Goal: Browse casually

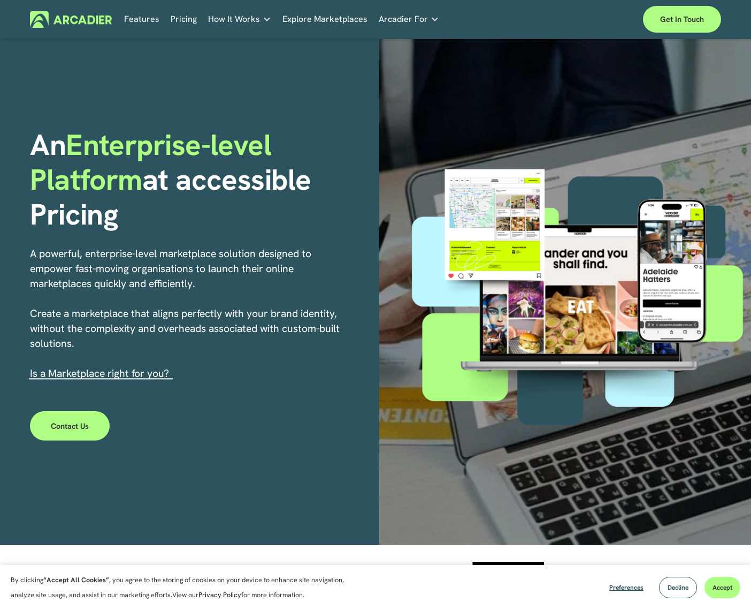
click at [316, 117] on div "An Enterprise-level Platform at accessible Pricing A powerful, enterprise-level…" at bounding box center [375, 292] width 751 height 506
click at [181, 18] on link "Pricing" at bounding box center [184, 19] width 26 height 17
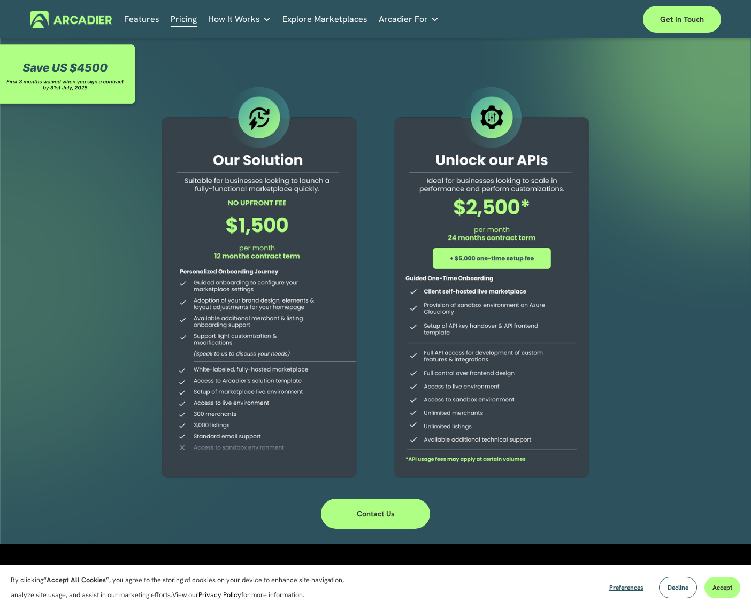
click at [307, 20] on link "Explore Marketplaces" at bounding box center [324, 19] width 85 height 17
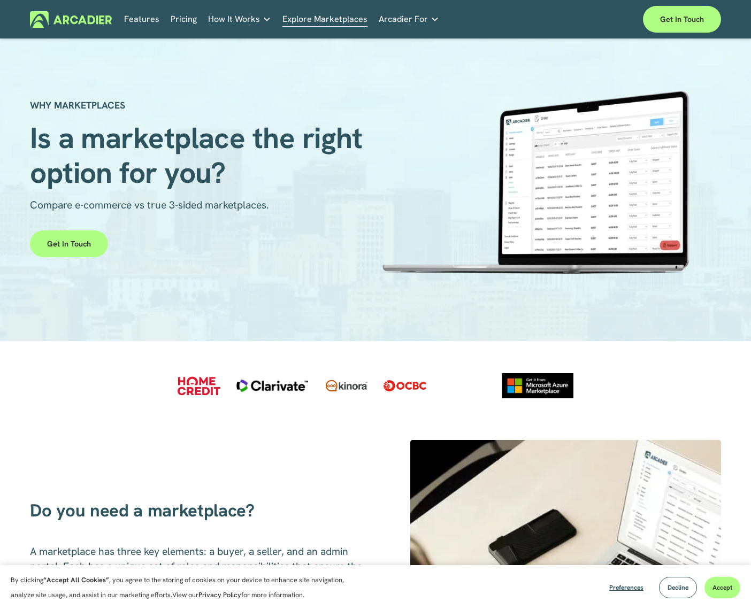
click at [95, 23] on img at bounding box center [71, 19] width 82 height 17
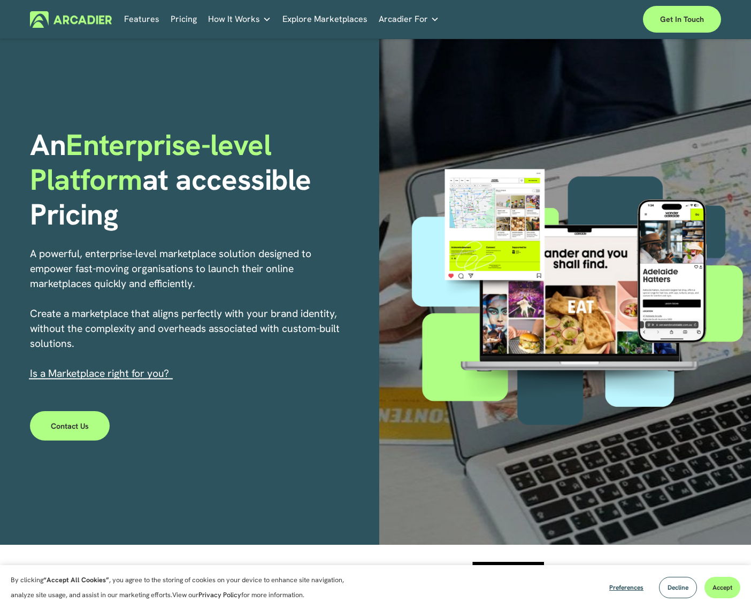
click at [555, 578] on section "By clicking “Accept All Cookies” , you agree to the storing of cookies on your …" at bounding box center [375, 587] width 751 height 45
click at [341, 160] on h1 "An Enterprise-level Platform at accessible Pricing" at bounding box center [201, 180] width 342 height 104
click at [678, 584] on span "Decline" at bounding box center [678, 588] width 21 height 9
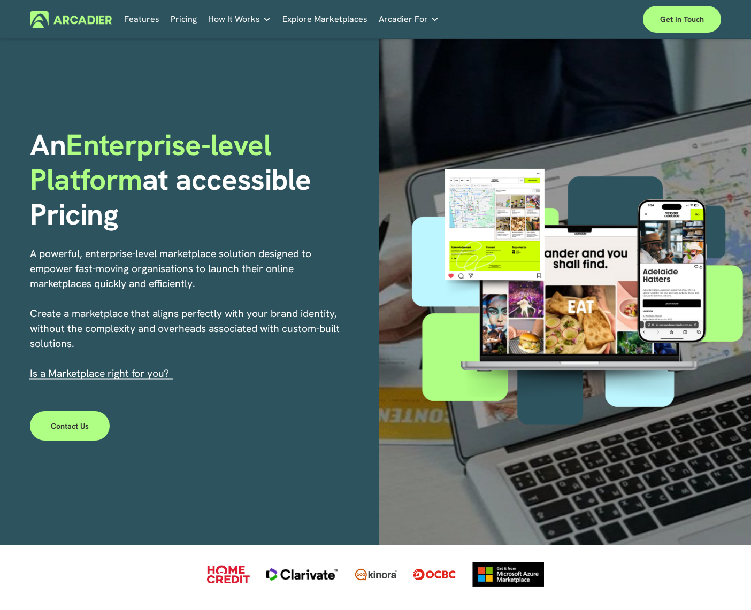
click at [310, 90] on div "An Enterprise-level Platform at accessible Pricing A powerful, enterprise-level…" at bounding box center [375, 292] width 751 height 506
click at [340, 89] on div "An Enterprise-level Platform at accessible Pricing A powerful, enterprise-level…" at bounding box center [375, 292] width 751 height 506
click at [293, 87] on div "An Enterprise-level Platform at accessible Pricing A powerful, enterprise-level…" at bounding box center [375, 292] width 751 height 506
click at [316, 86] on div "An Enterprise-level Platform at accessible Pricing A powerful, enterprise-level…" at bounding box center [375, 292] width 751 height 506
click at [0, 0] on div "Services Economic Development Designed to support your visitor economy agenda a…" at bounding box center [0, 0] width 0 height 0
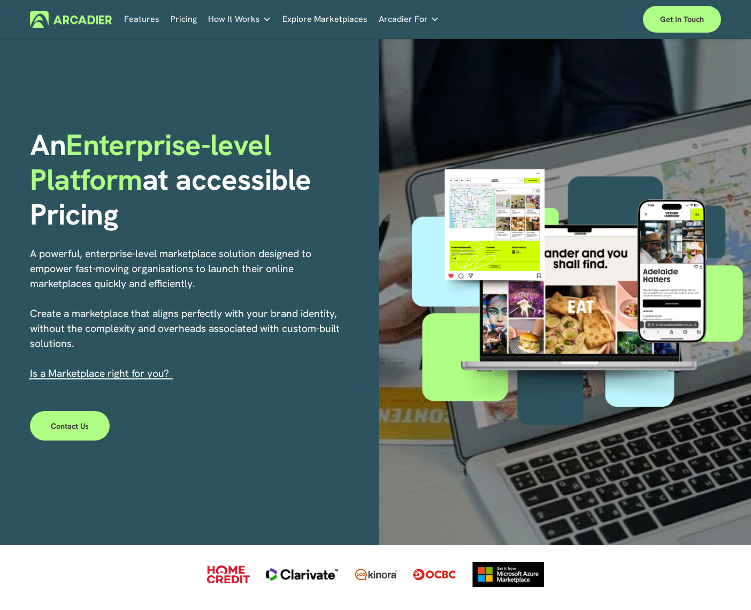
click at [0, 0] on div "Services Economic Development Designed to support your visitor economy agenda a…" at bounding box center [0, 0] width 0 height 0
click at [277, 397] on div "An Enterprise-level Platform at accessible Pricing A powerful, enterprise-level…" at bounding box center [375, 292] width 751 height 506
click at [285, 369] on p "A powerful, enterprise-level marketplace solution designed to empower fast-movi…" at bounding box center [186, 314] width 312 height 135
